Goal: Task Accomplishment & Management: Manage account settings

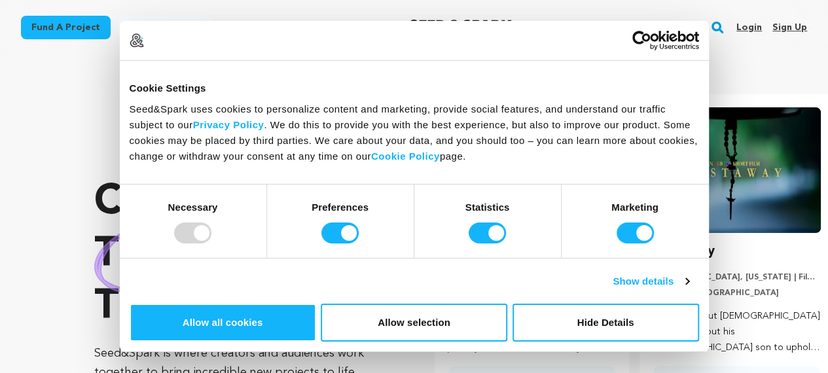
scroll to position [0, 215]
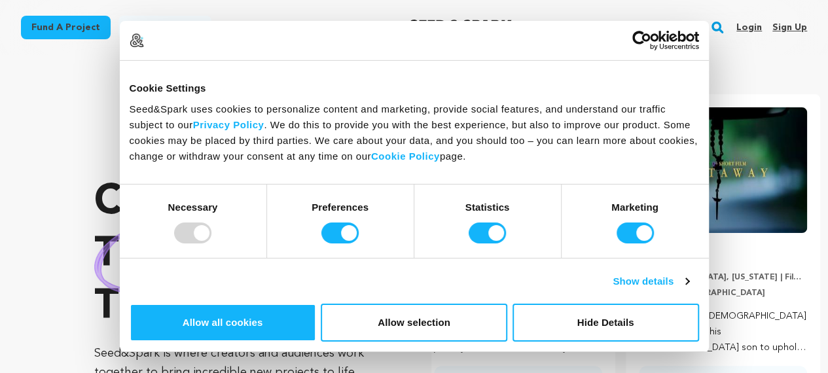
click at [791, 33] on link "Sign up" at bounding box center [790, 27] width 35 height 21
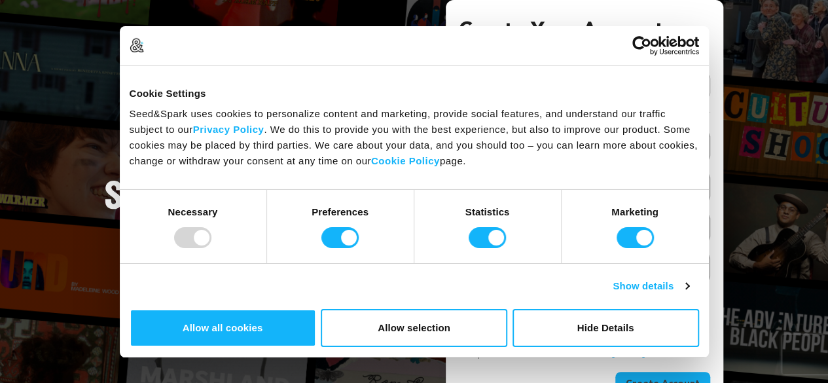
click at [636, 95] on link "Continue with Google" at bounding box center [584, 85] width 251 height 25
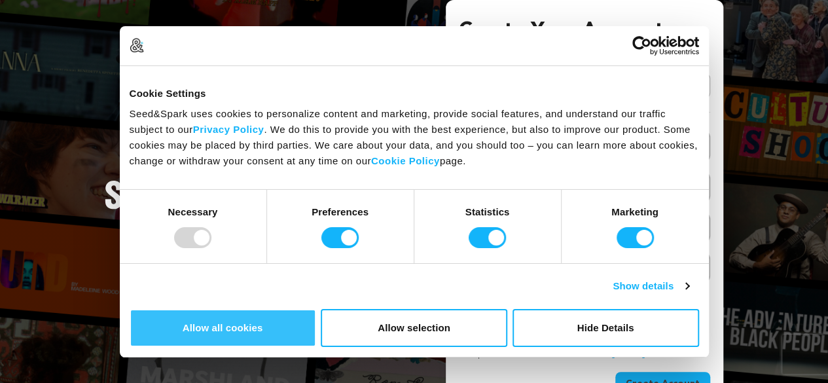
click at [316, 309] on button "Allow all cookies" at bounding box center [223, 328] width 187 height 38
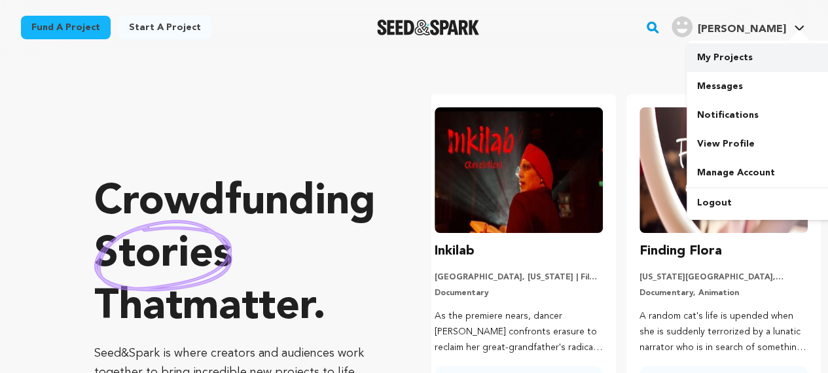
scroll to position [0, 215]
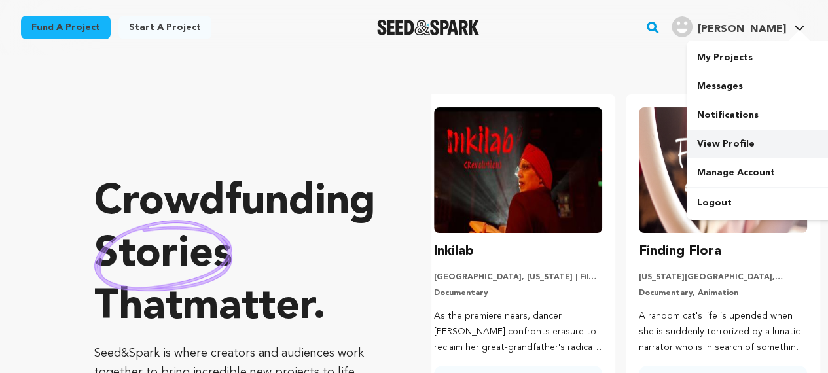
click at [722, 139] on link "View Profile" at bounding box center [760, 144] width 147 height 29
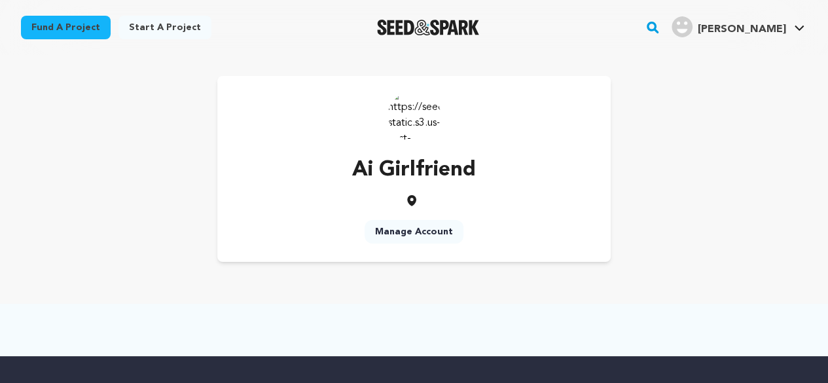
click at [415, 232] on link "Manage Account" at bounding box center [414, 232] width 99 height 24
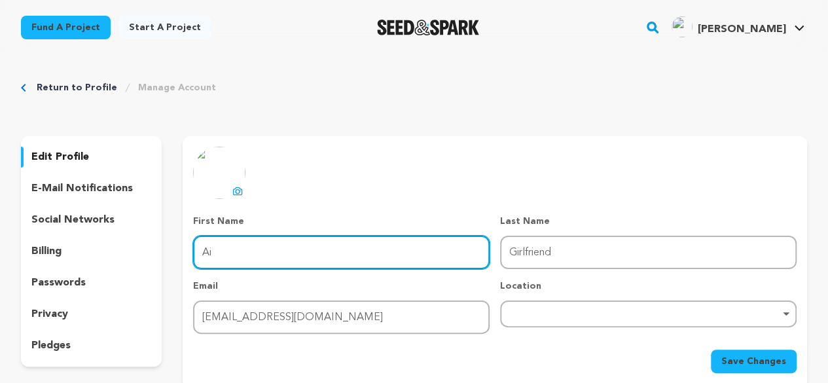
click at [316, 251] on input "Ai" at bounding box center [341, 252] width 297 height 33
type input "Girlfriend"
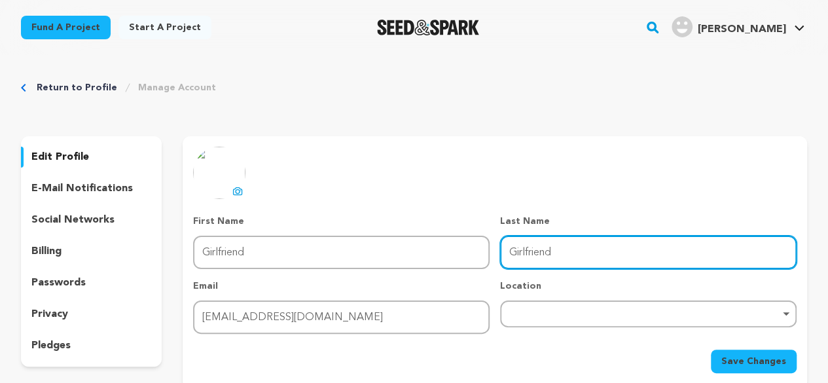
click at [527, 251] on input "Girlfriend" at bounding box center [648, 252] width 297 height 33
click at [525, 322] on div "Remove item" at bounding box center [648, 314] width 297 height 27
type input "AI"
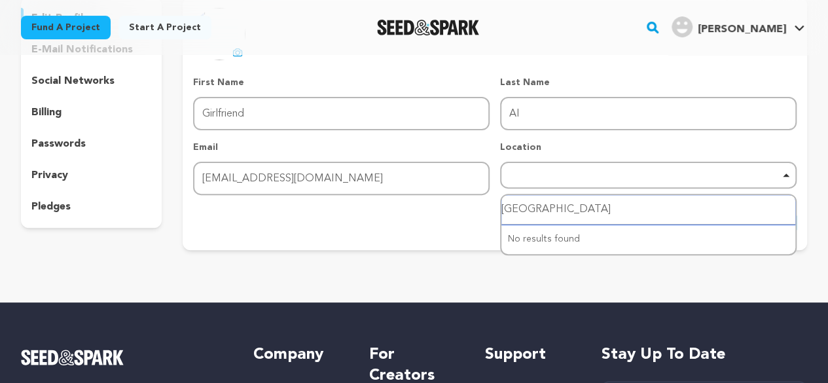
scroll to position [141, 0]
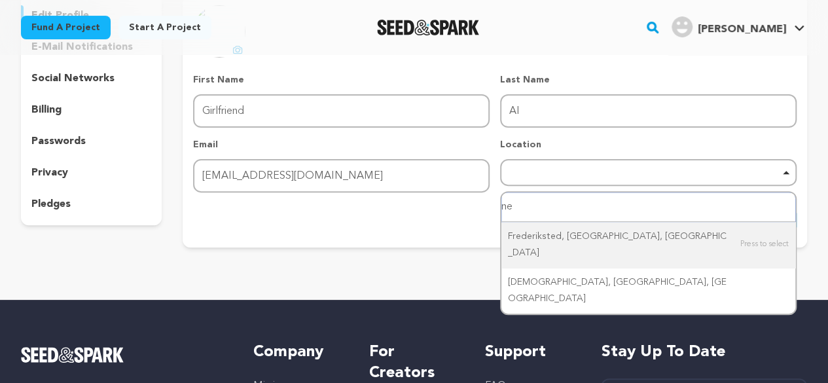
type input "n"
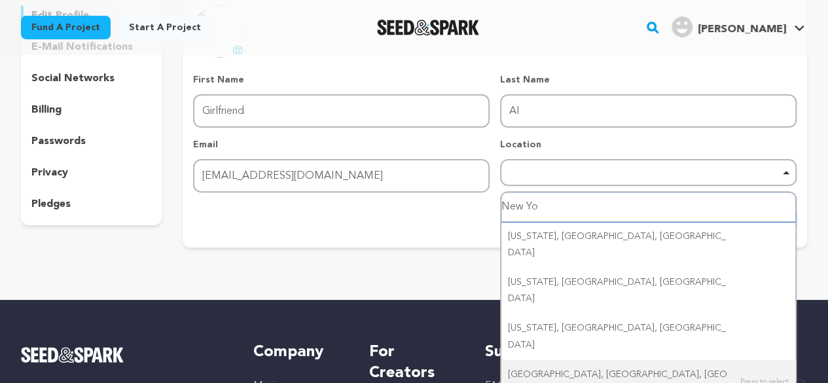
type input "New Yor"
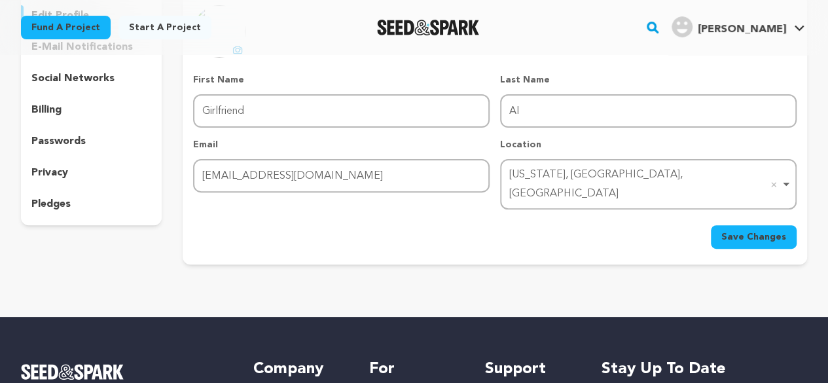
click at [752, 231] on span "Save Changes" at bounding box center [754, 237] width 65 height 13
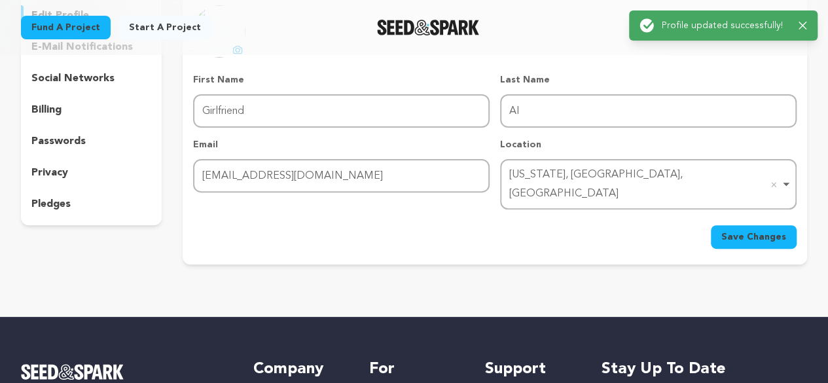
click at [62, 75] on p "social networks" at bounding box center [72, 79] width 83 height 16
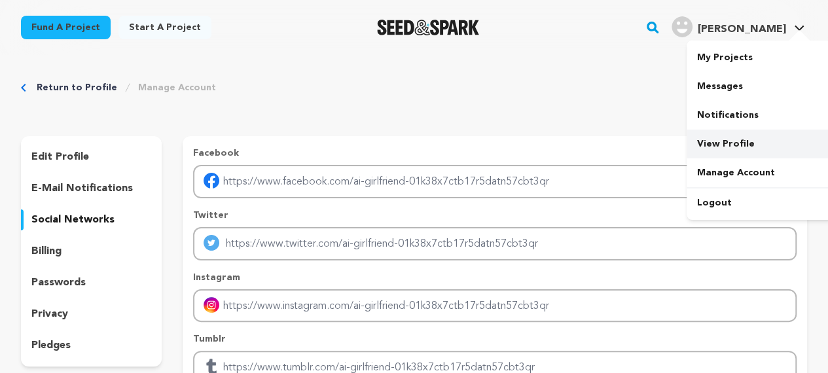
click at [713, 140] on link "View Profile" at bounding box center [760, 144] width 147 height 29
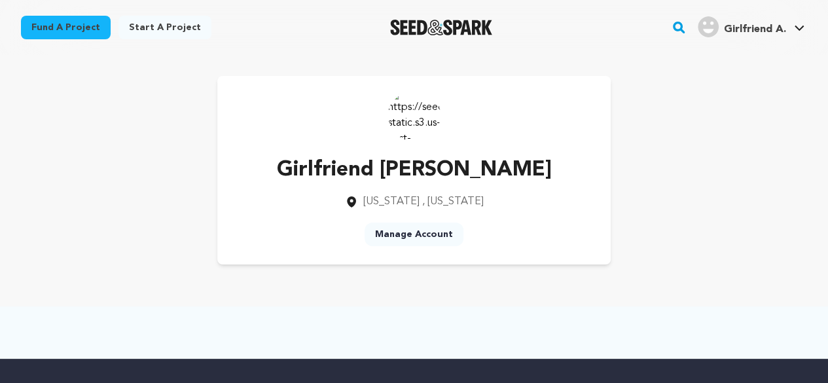
click at [421, 240] on link "Manage Account" at bounding box center [414, 235] width 99 height 24
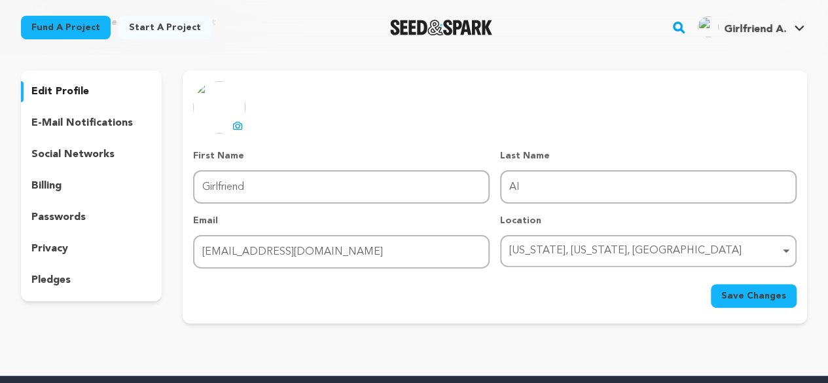
scroll to position [131, 0]
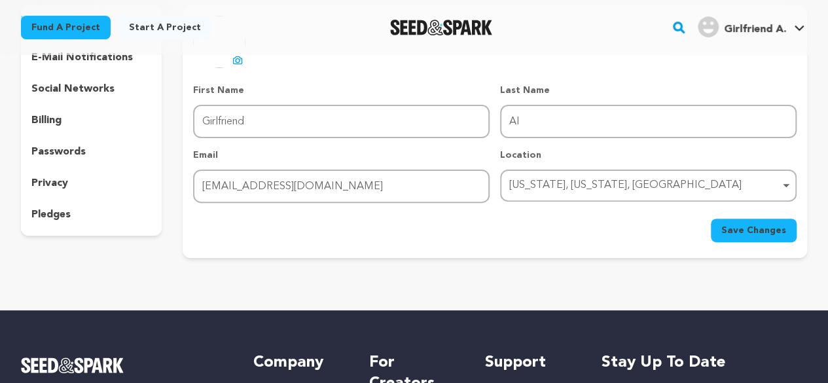
click at [242, 61] on button "uploading spinner upload profile image" at bounding box center [238, 60] width 16 height 16
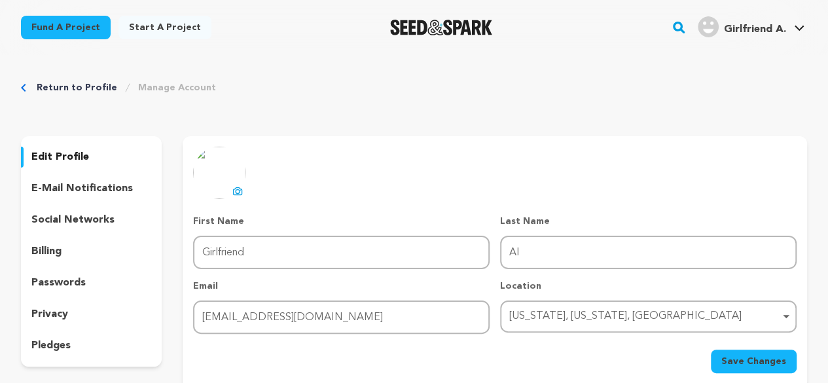
scroll to position [65, 0]
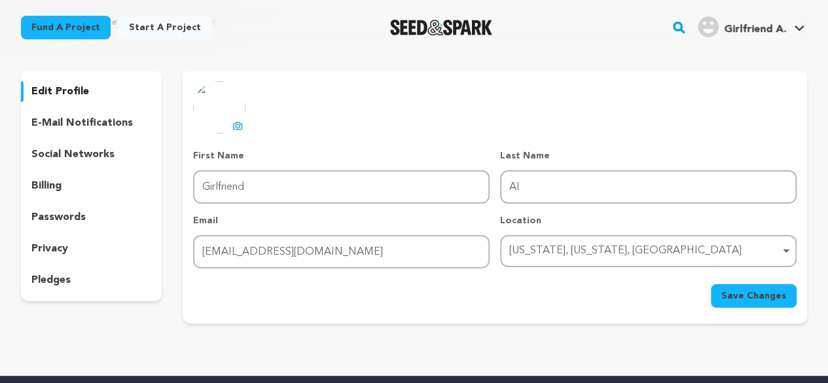
click at [749, 297] on span "Save Changes" at bounding box center [754, 295] width 65 height 13
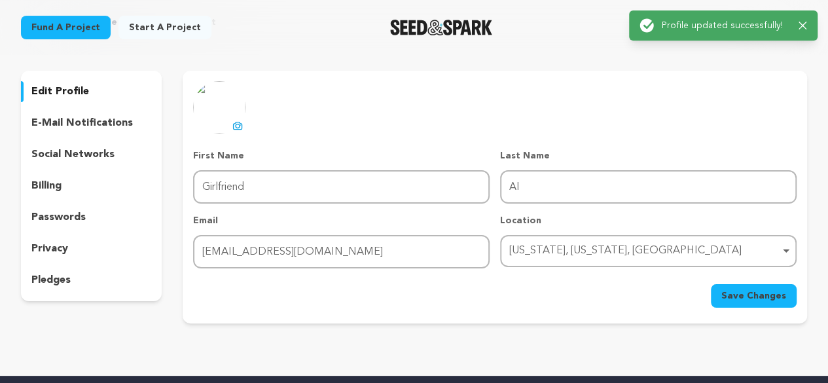
click at [729, 103] on div "uploading spinner upload profile image First Name First Name Girlfriend Last Na…" at bounding box center [495, 194] width 604 height 227
click at [799, 26] on icon "button" at bounding box center [803, 26] width 9 height 9
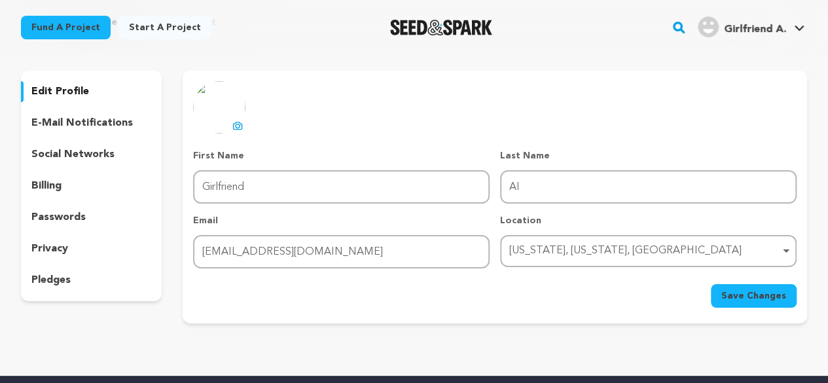
click at [787, 22] on main "Success: Info: Warning: Error: Profile updated successfully! Close notification" at bounding box center [414, 323] width 828 height 777
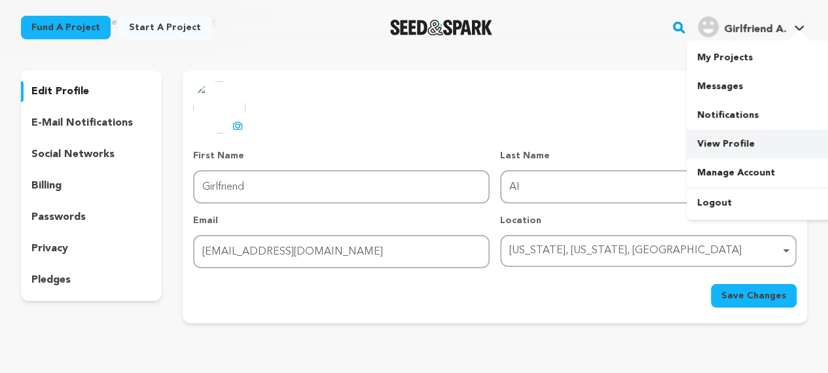
click at [741, 150] on link "View Profile" at bounding box center [760, 144] width 147 height 29
